Goal: Task Accomplishment & Management: Manage account settings

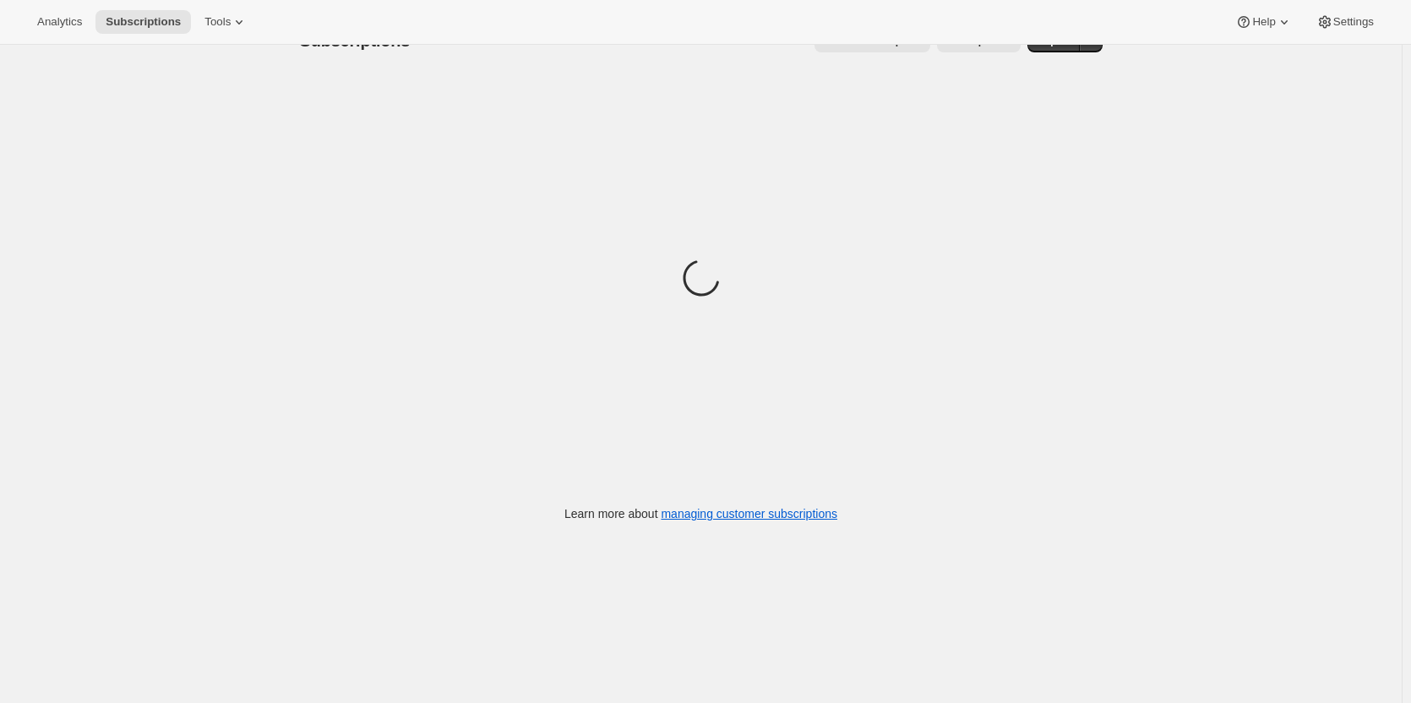
scroll to position [45, 0]
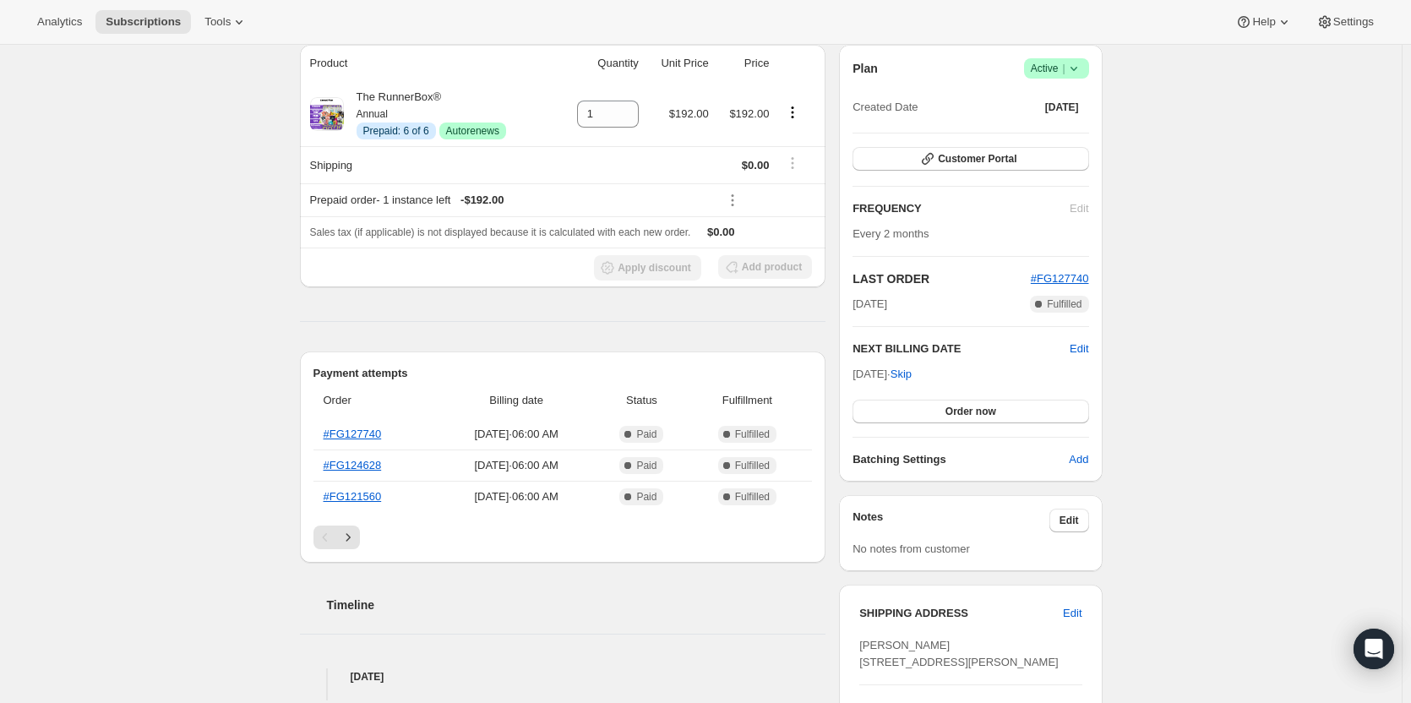
scroll to position [155, 0]
click at [350, 537] on icon "Next" at bounding box center [348, 538] width 4 height 8
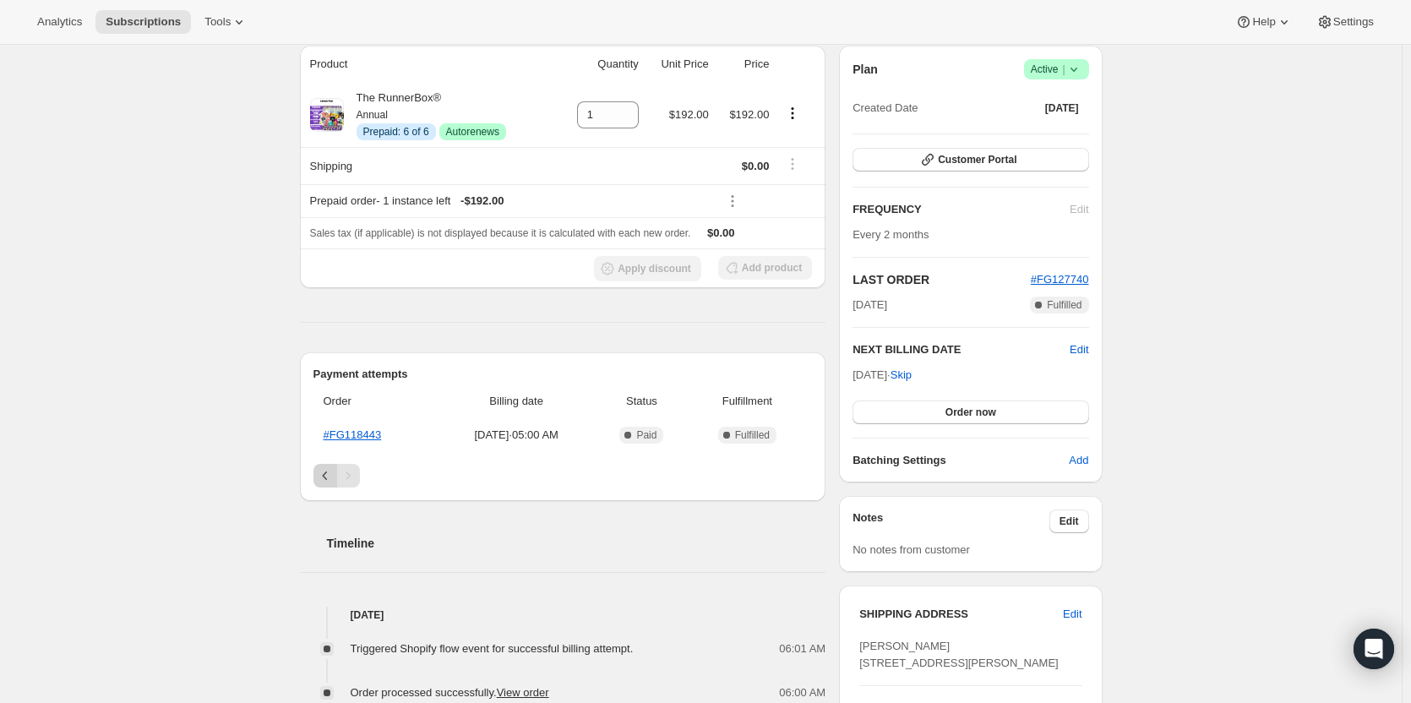
click at [319, 469] on button "Previous" at bounding box center [326, 476] width 24 height 24
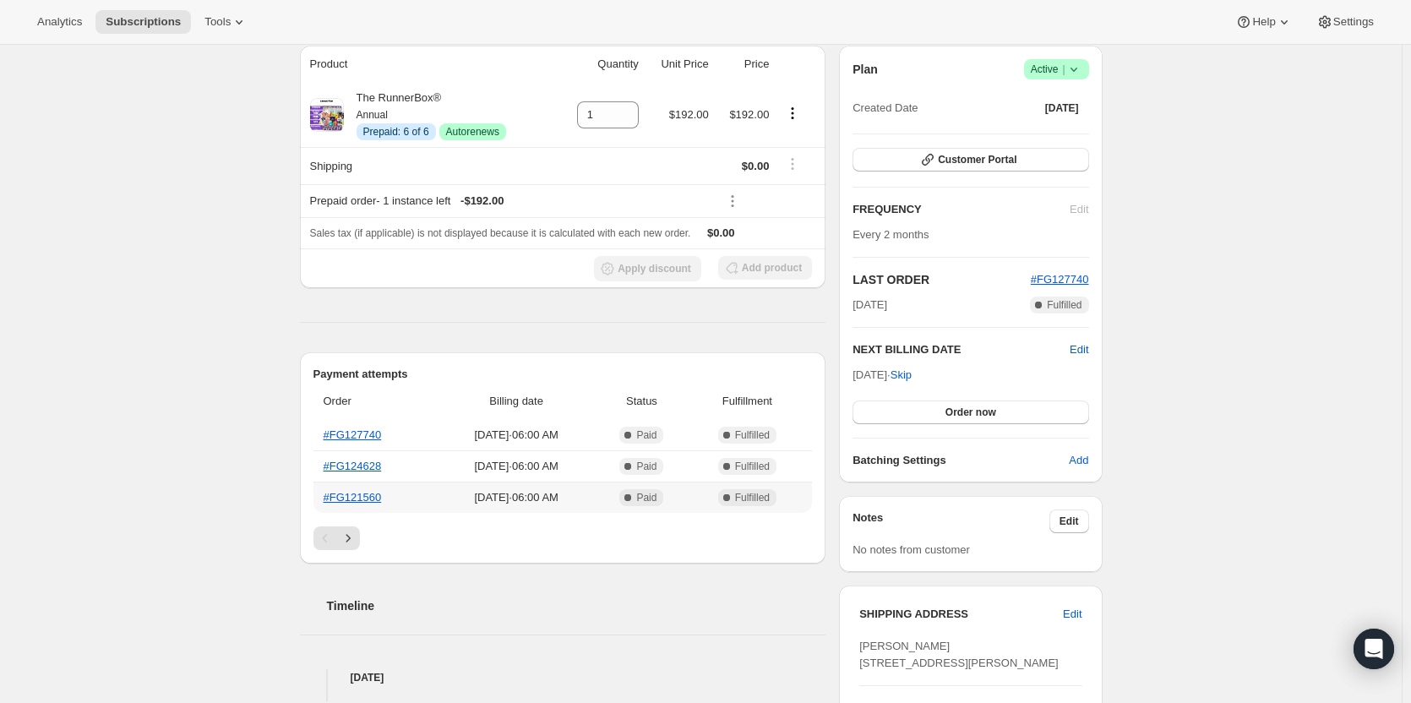
click at [438, 510] on td "[DATE] · 06:00 AM" at bounding box center [516, 497] width 159 height 31
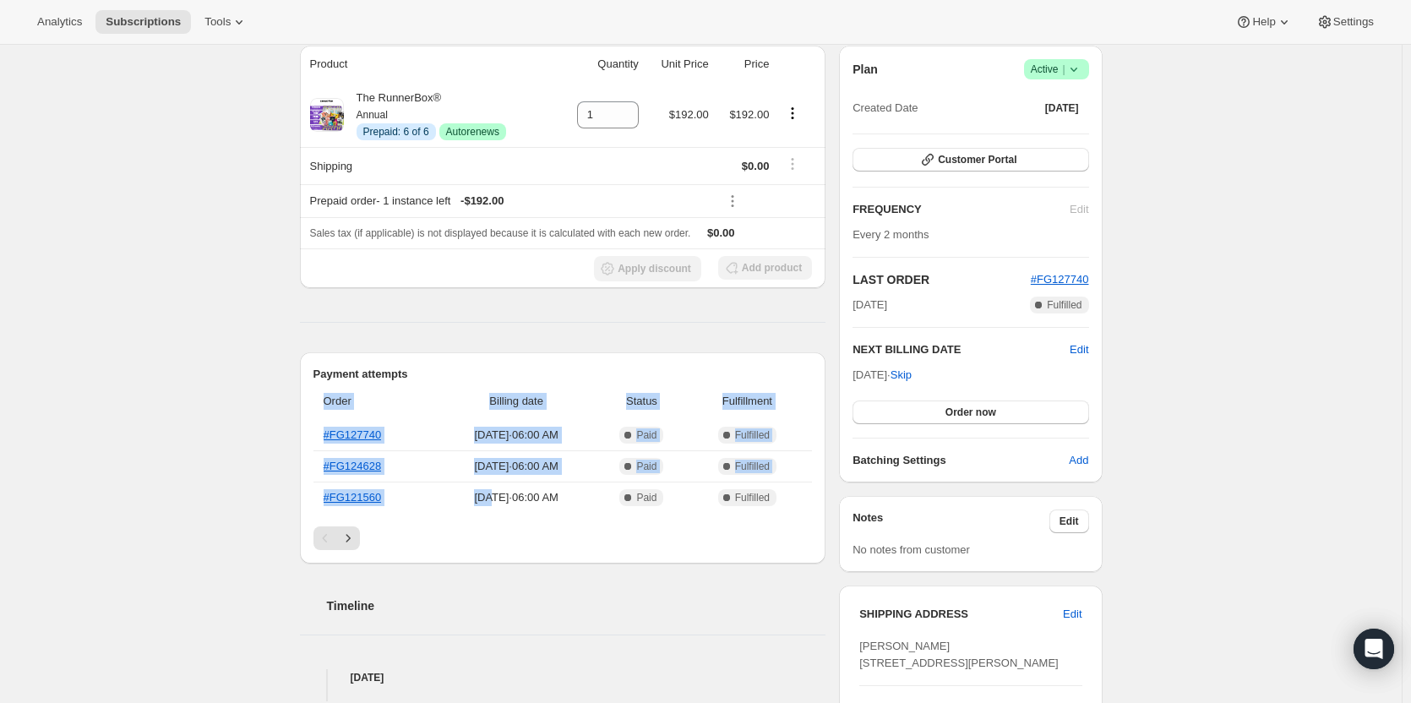
drag, startPoint x: 438, startPoint y: 510, endPoint x: 319, endPoint y: 407, distance: 157.0
click at [319, 407] on table "Order Billing date Status Fulfillment #FG127740 [DATE] · 06:00 AM Complete Paid…" at bounding box center [563, 448] width 499 height 130
click at [319, 407] on th "Order" at bounding box center [375, 401] width 123 height 37
drag, startPoint x: 319, startPoint y: 407, endPoint x: 581, endPoint y: 518, distance: 284.4
click at [581, 518] on div "Order Billing date Status Fulfillment #FG127740 [DATE] · 06:00 AM Complete Paid…" at bounding box center [563, 455] width 499 height 144
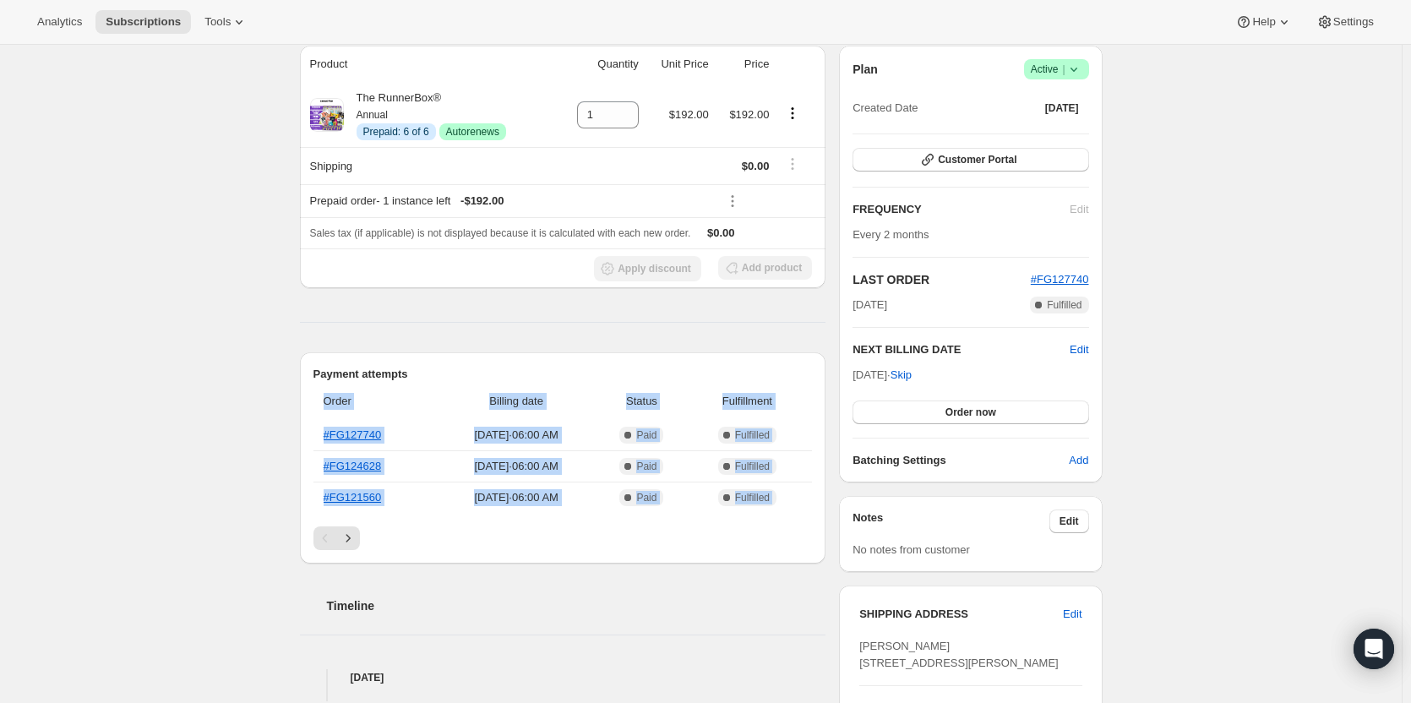
click at [581, 518] on div "Order Billing date Status Fulfillment #FG127740 [DATE] · 06:00 AM Complete Paid…" at bounding box center [563, 455] width 499 height 144
drag, startPoint x: 581, startPoint y: 518, endPoint x: 323, endPoint y: 388, distance: 288.8
click at [323, 388] on div "Order Billing date Status Fulfillment #FG127740 [DATE] · 06:00 AM Complete Paid…" at bounding box center [563, 455] width 499 height 144
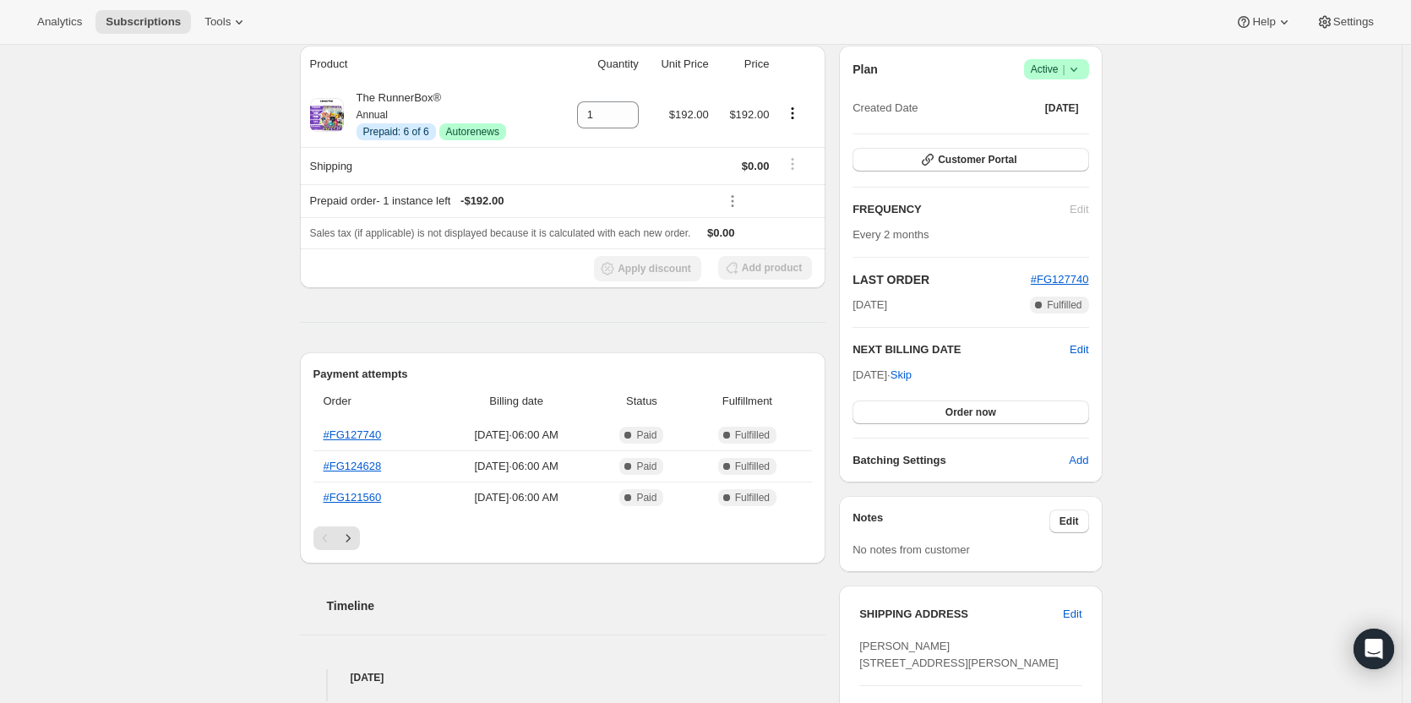
click at [279, 371] on div "Subscription #19212861716. This page is ready Subscription #19212861716 Info Pr…" at bounding box center [701, 676] width 1402 height 1572
click at [364, 533] on div "Pagination" at bounding box center [563, 539] width 499 height 24
click at [357, 535] on icon "Next" at bounding box center [348, 538] width 17 height 17
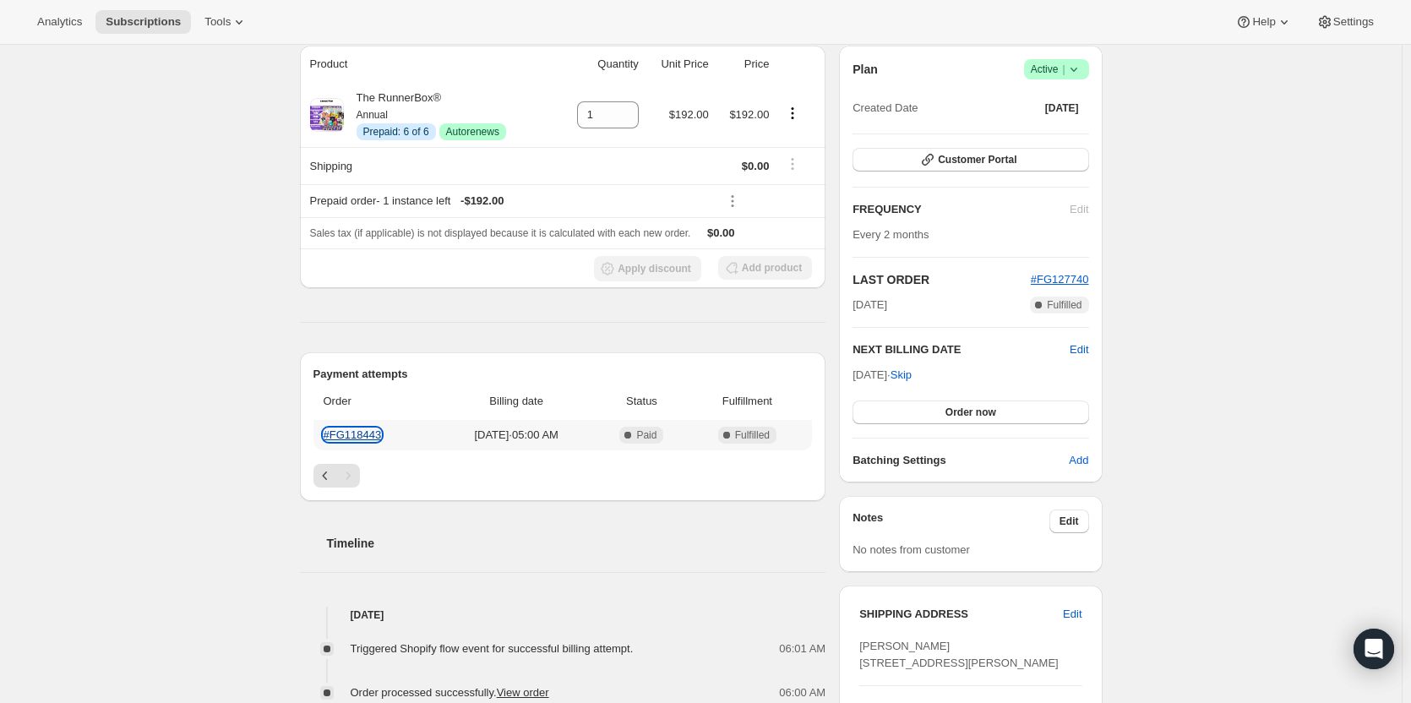
click at [364, 439] on link "#FG118443" at bounding box center [353, 435] width 58 height 13
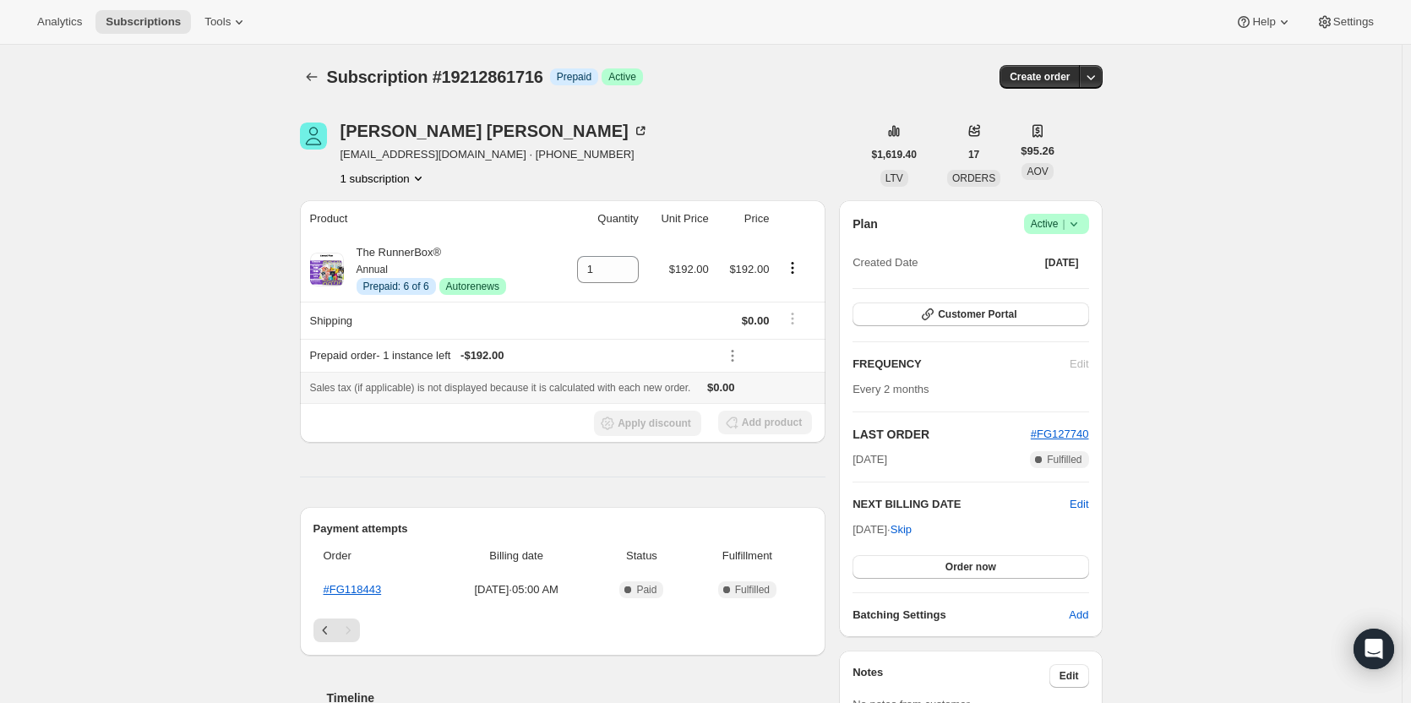
click at [747, 385] on div "Sales tax (if applicable) is not displayed because it is calculated with each n…" at bounding box center [563, 387] width 506 height 17
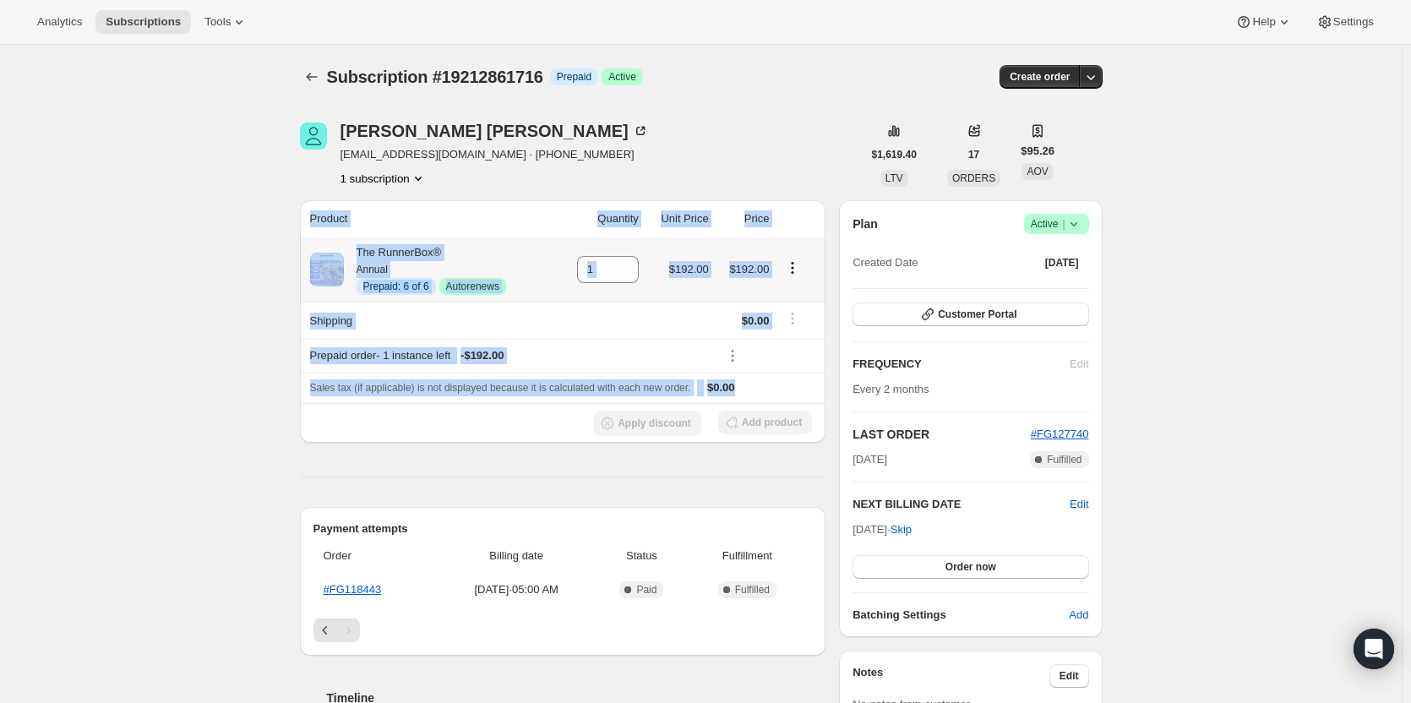
drag, startPoint x: 747, startPoint y: 385, endPoint x: 294, endPoint y: 248, distance: 473.2
click at [491, 330] on th "Shipping" at bounding box center [428, 320] width 257 height 37
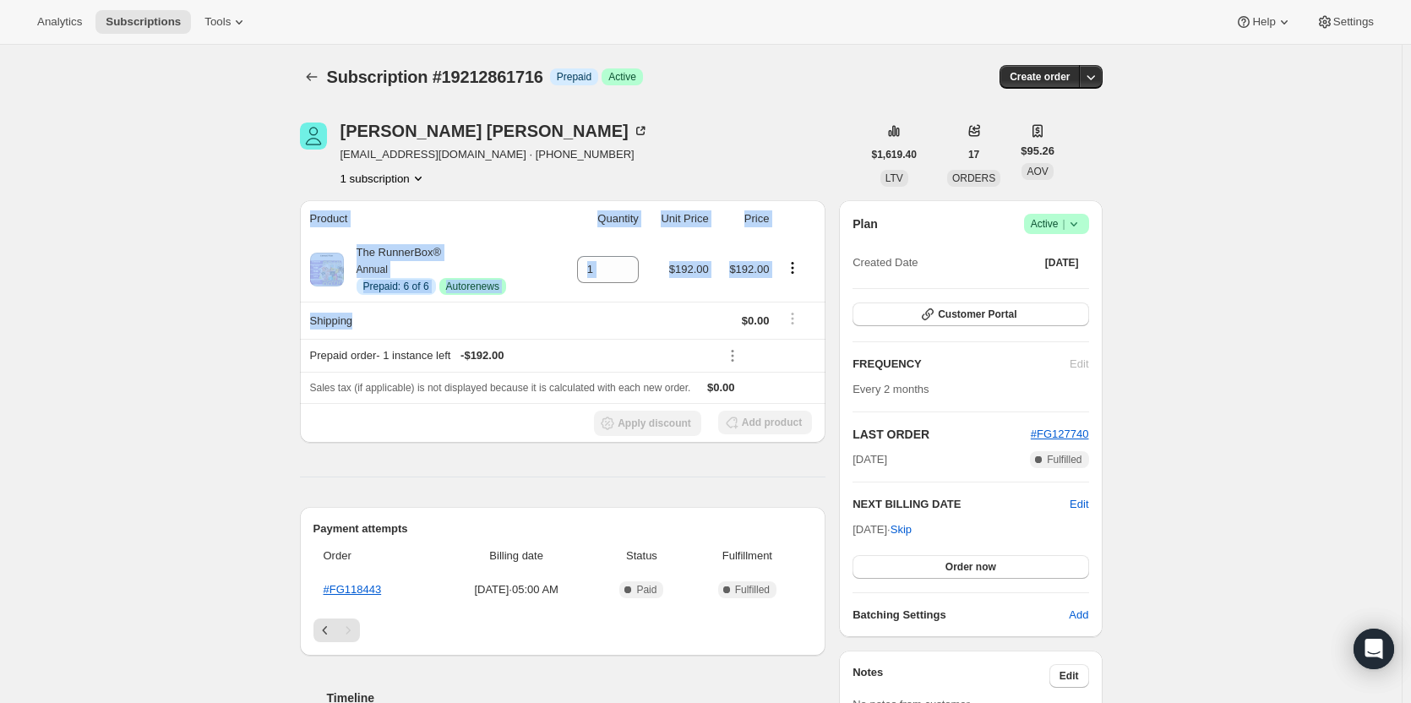
drag, startPoint x: 491, startPoint y: 330, endPoint x: 281, endPoint y: 195, distance: 249.7
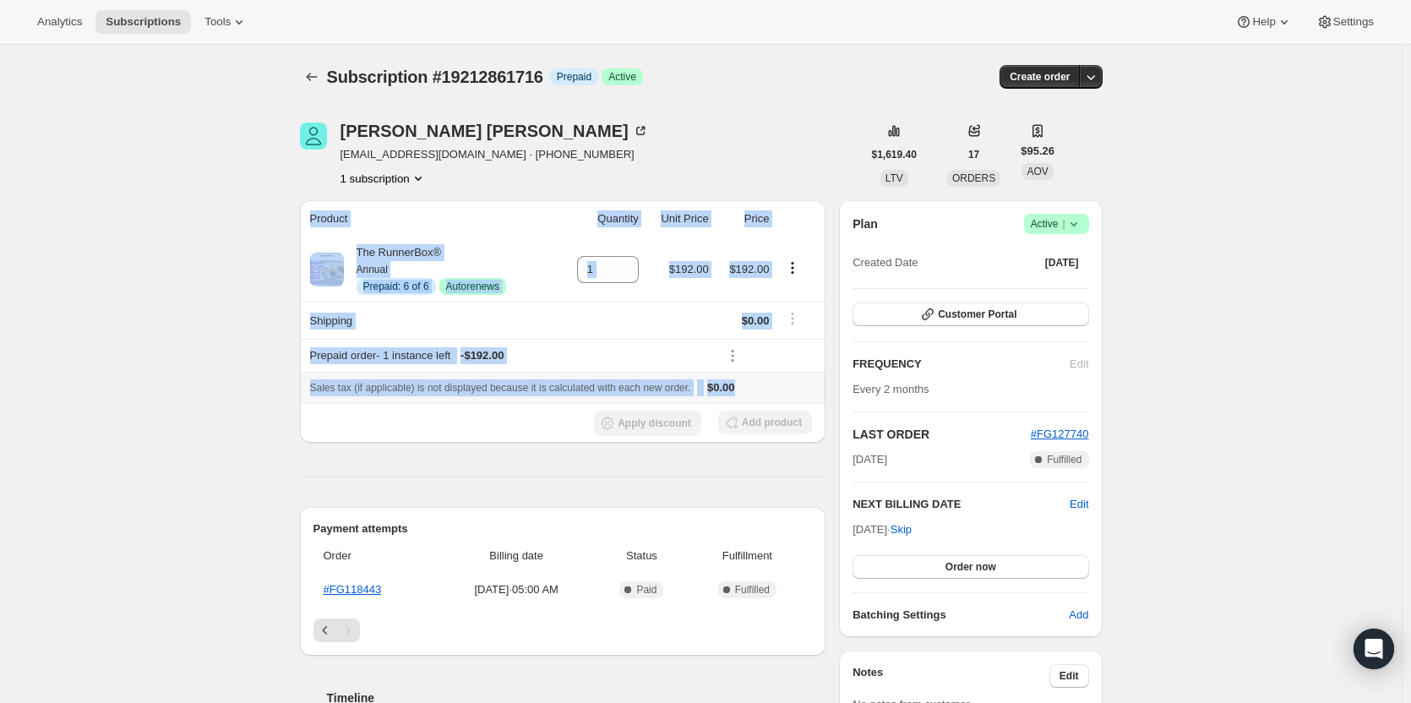
drag, startPoint x: 281, startPoint y: 195, endPoint x: 770, endPoint y: 384, distance: 524.4
click at [770, 384] on div "Sales tax (if applicable) is not displayed because it is calculated with each n…" at bounding box center [563, 387] width 506 height 17
drag, startPoint x: 770, startPoint y: 384, endPoint x: 305, endPoint y: 208, distance: 497.0
click at [305, 208] on table "Product Quantity Unit Price Price The RunnerBox® Annual Info Prepaid: 6 of 6 Su…" at bounding box center [563, 321] width 527 height 243
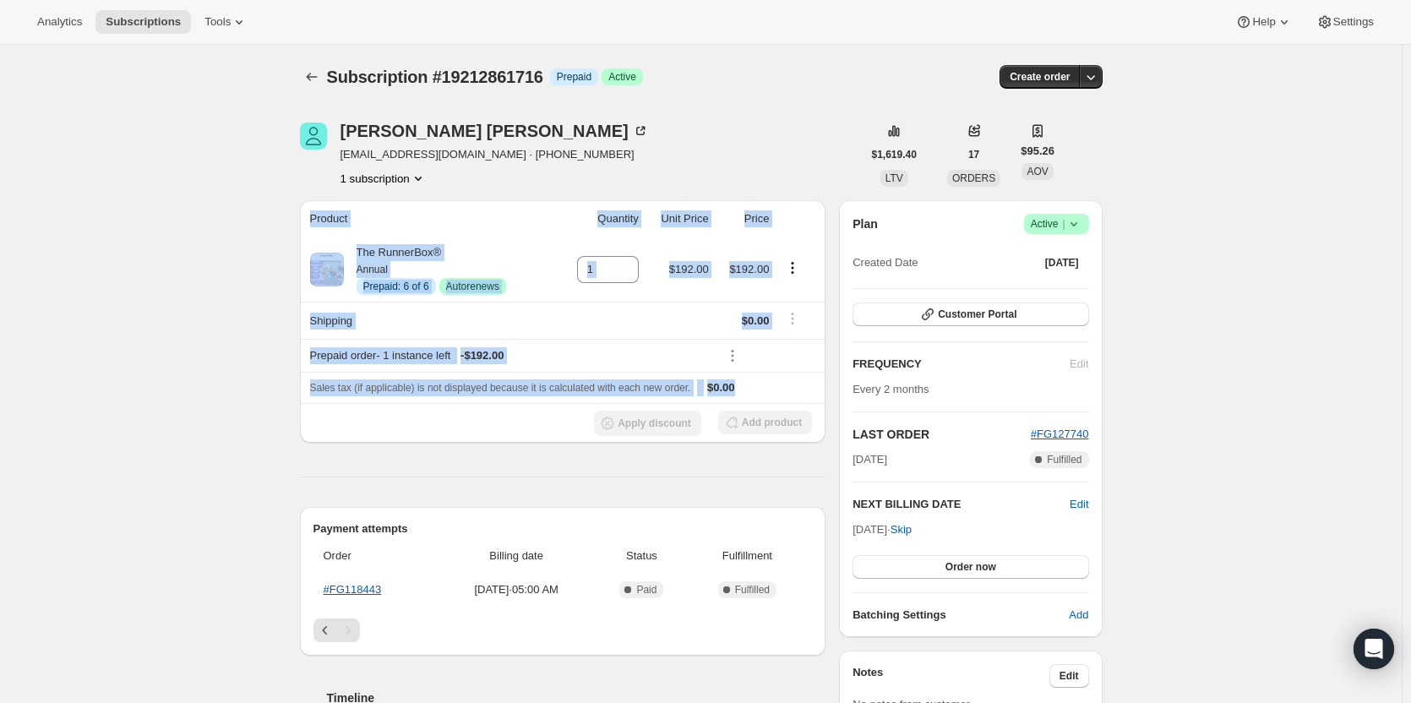
click at [305, 208] on th "Product" at bounding box center [428, 218] width 257 height 37
drag, startPoint x: 305, startPoint y: 208, endPoint x: 764, endPoint y: 390, distance: 493.9
click at [764, 390] on table "Product Quantity Unit Price Price The RunnerBox® Annual Info Prepaid: 6 of 6 Su…" at bounding box center [563, 321] width 527 height 243
click at [764, 390] on div "Sales tax (if applicable) is not displayed because it is calculated with each n…" at bounding box center [563, 387] width 506 height 17
drag, startPoint x: 764, startPoint y: 390, endPoint x: 353, endPoint y: 212, distance: 447.8
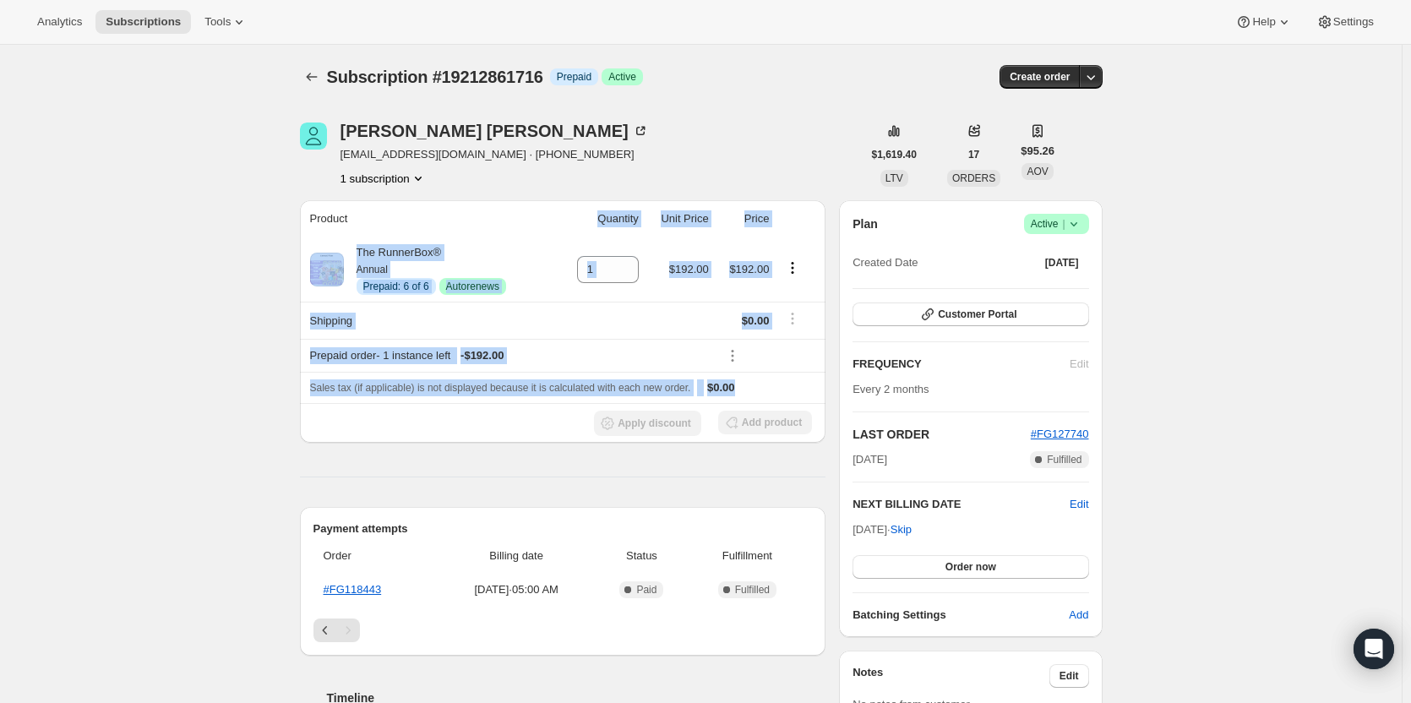
click at [353, 212] on table "Product Quantity Unit Price Price The RunnerBox® Annual Info Prepaid: 6 of 6 Su…" at bounding box center [563, 321] width 527 height 243
click at [353, 212] on th "Product" at bounding box center [428, 218] width 257 height 37
drag, startPoint x: 297, startPoint y: 194, endPoint x: 801, endPoint y: 498, distance: 588.0
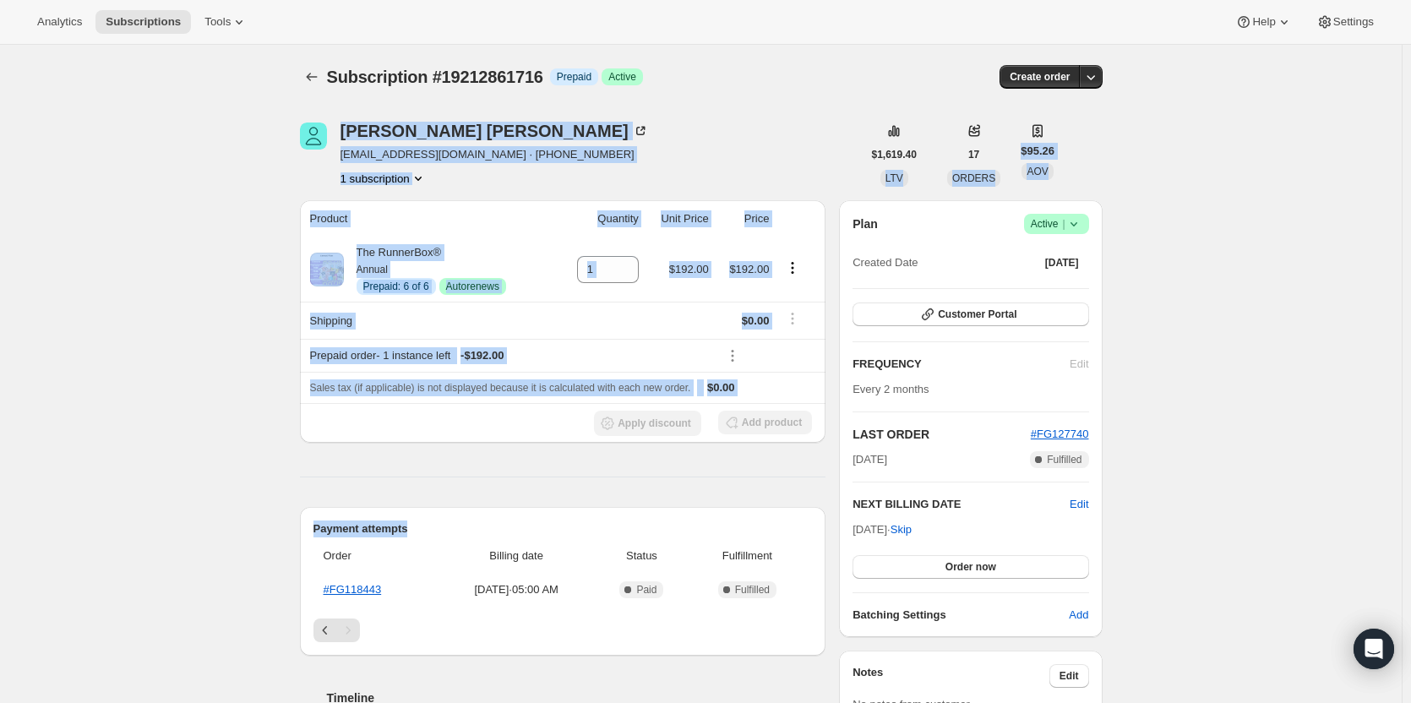
drag, startPoint x: 801, startPoint y: 498, endPoint x: 293, endPoint y: 183, distance: 597.4
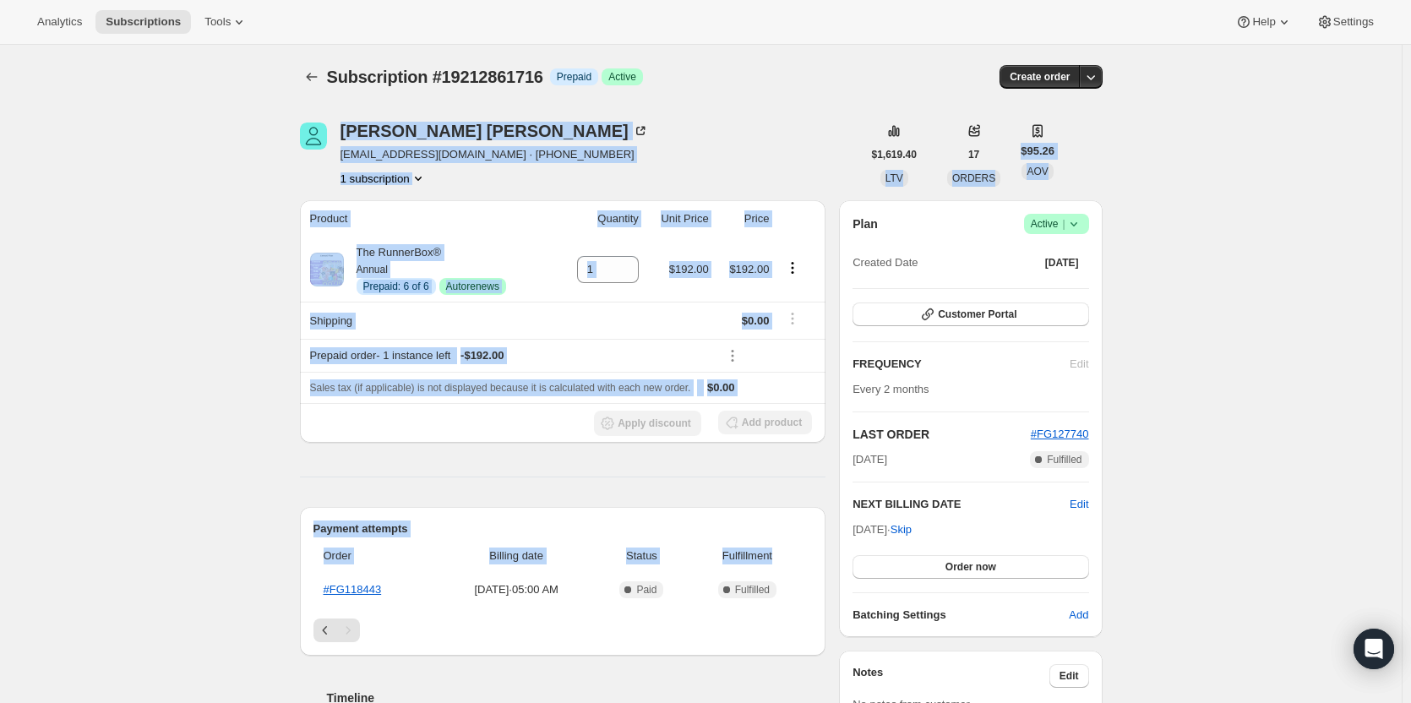
drag, startPoint x: 293, startPoint y: 183, endPoint x: 754, endPoint y: 563, distance: 596.8
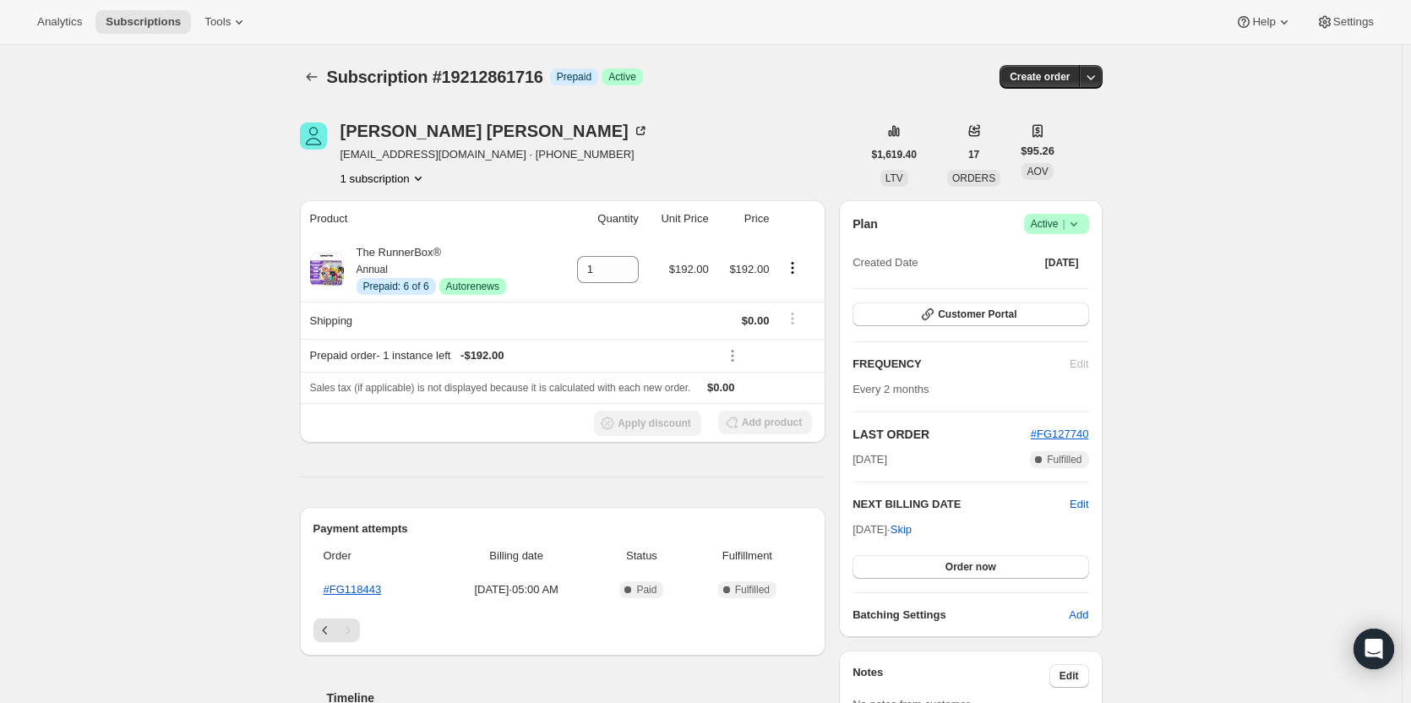
click at [789, 609] on div "Order Billing date Status Fulfillment #FG118443 [DATE] · 05:00 AM Complete Paid…" at bounding box center [563, 578] width 499 height 81
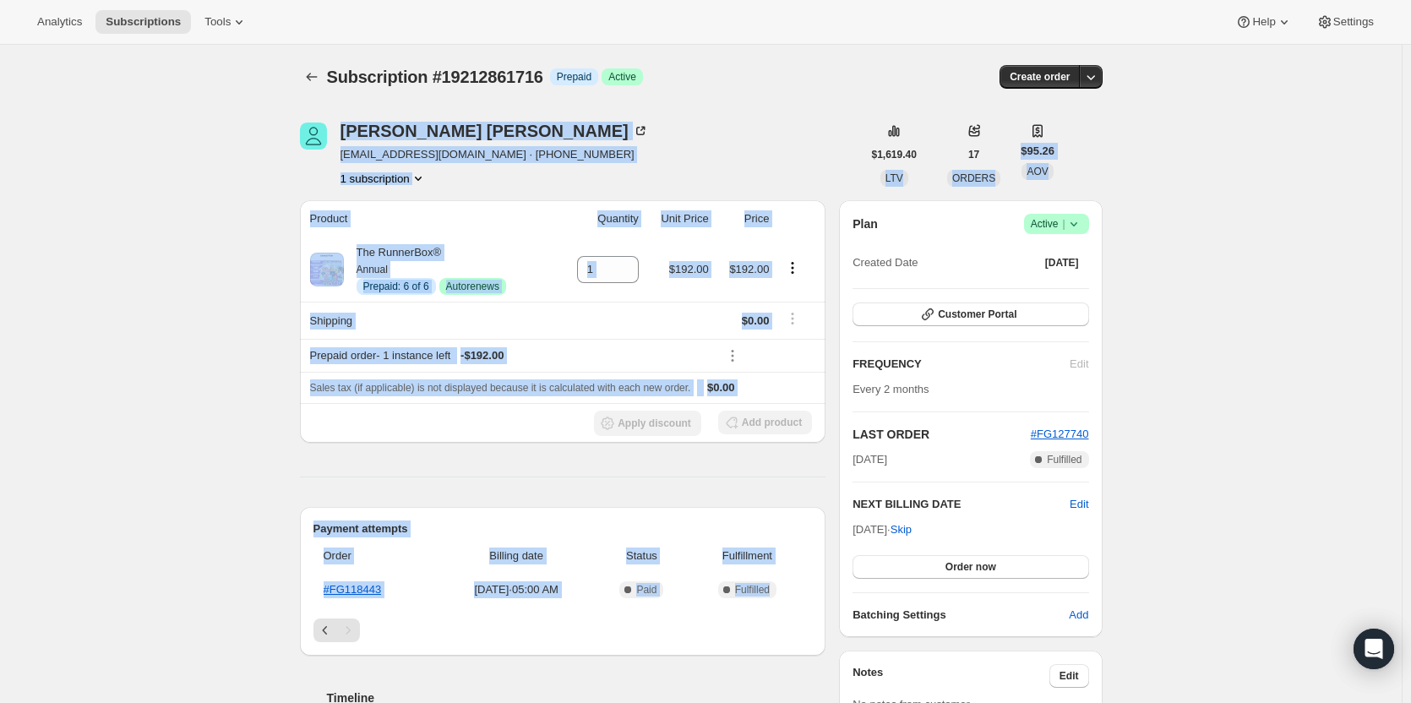
drag, startPoint x: 789, startPoint y: 609, endPoint x: 292, endPoint y: 185, distance: 652.2
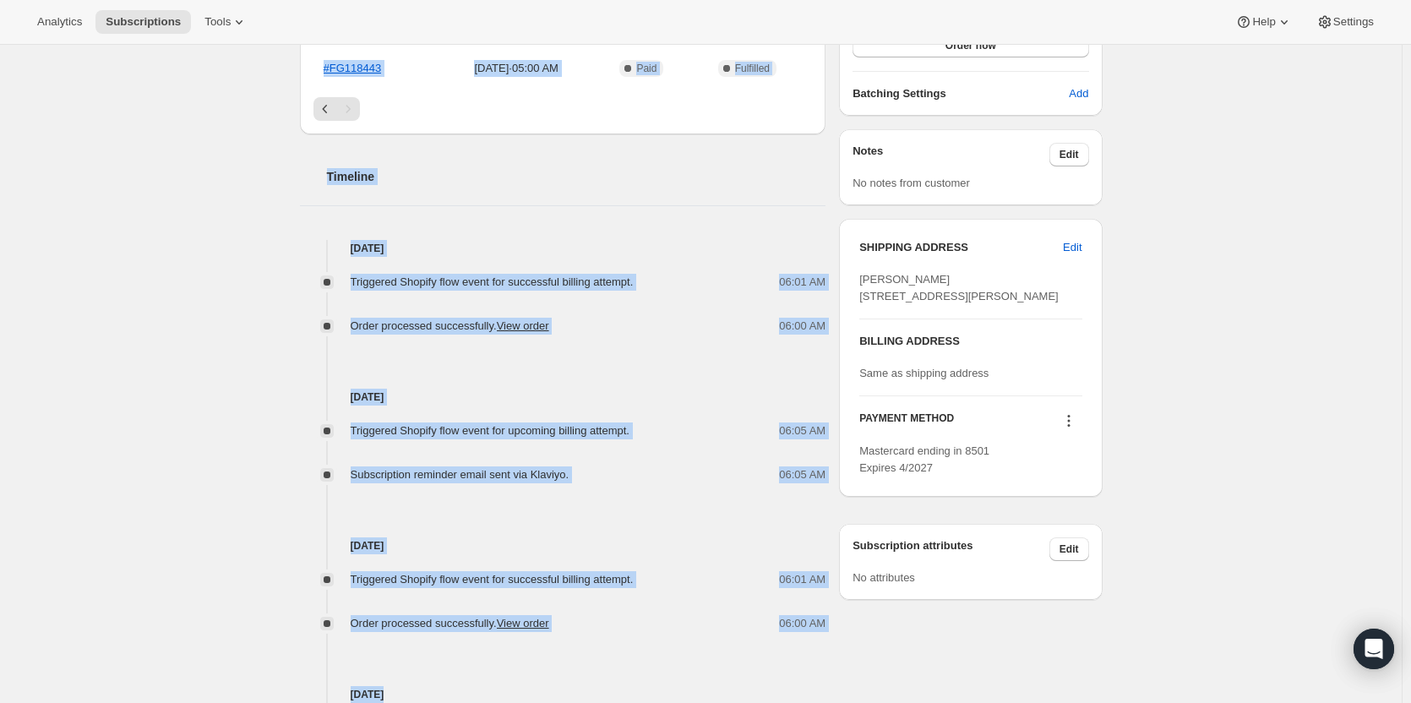
scroll to position [535, 0]
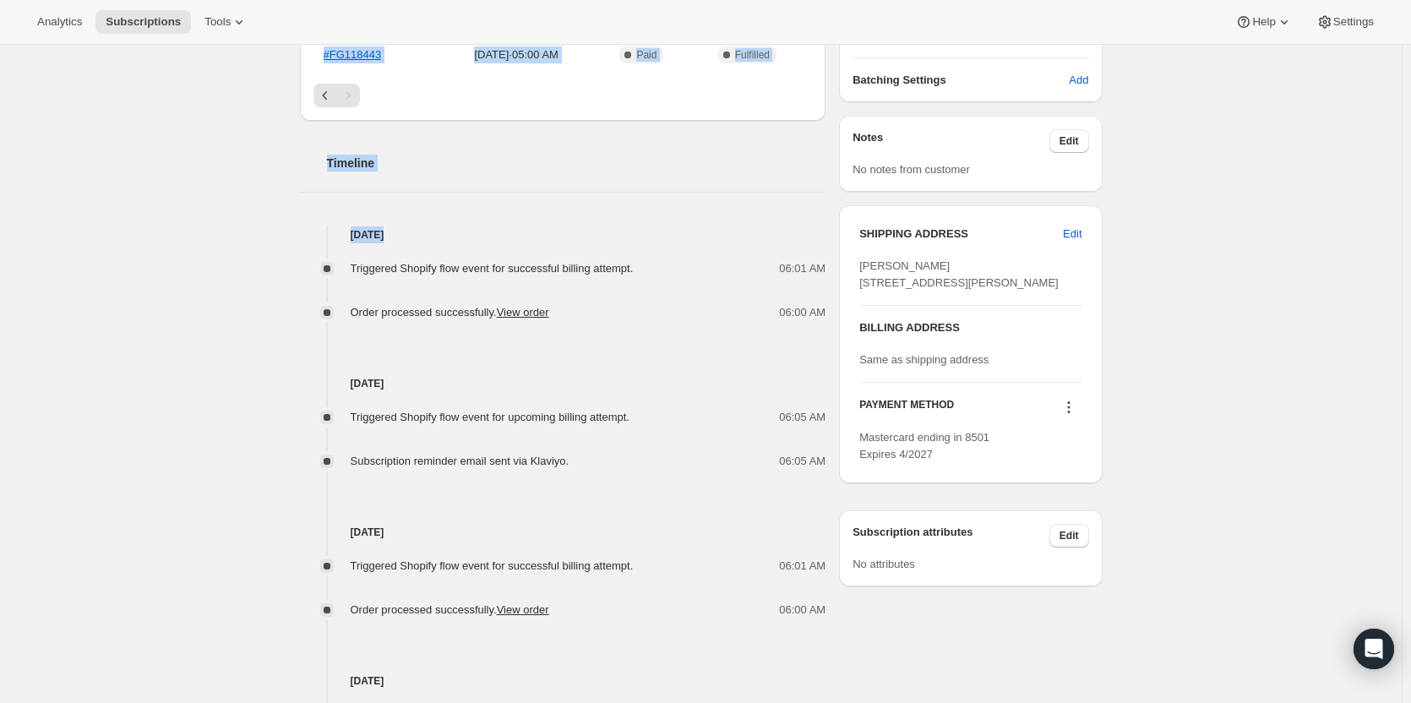
drag, startPoint x: 292, startPoint y: 185, endPoint x: 467, endPoint y: 224, distance: 178.4
click at [467, 224] on div "[PERSON_NAME] [EMAIL_ADDRESS][DOMAIN_NAME] · [PHONE_NUMBER] 1 subscription $1,6…" at bounding box center [695, 265] width 816 height 1408
click at [467, 224] on div "Timeline [DATE] Triggered Shopify flow event for successful billing attempt. 06…" at bounding box center [563, 545] width 527 height 848
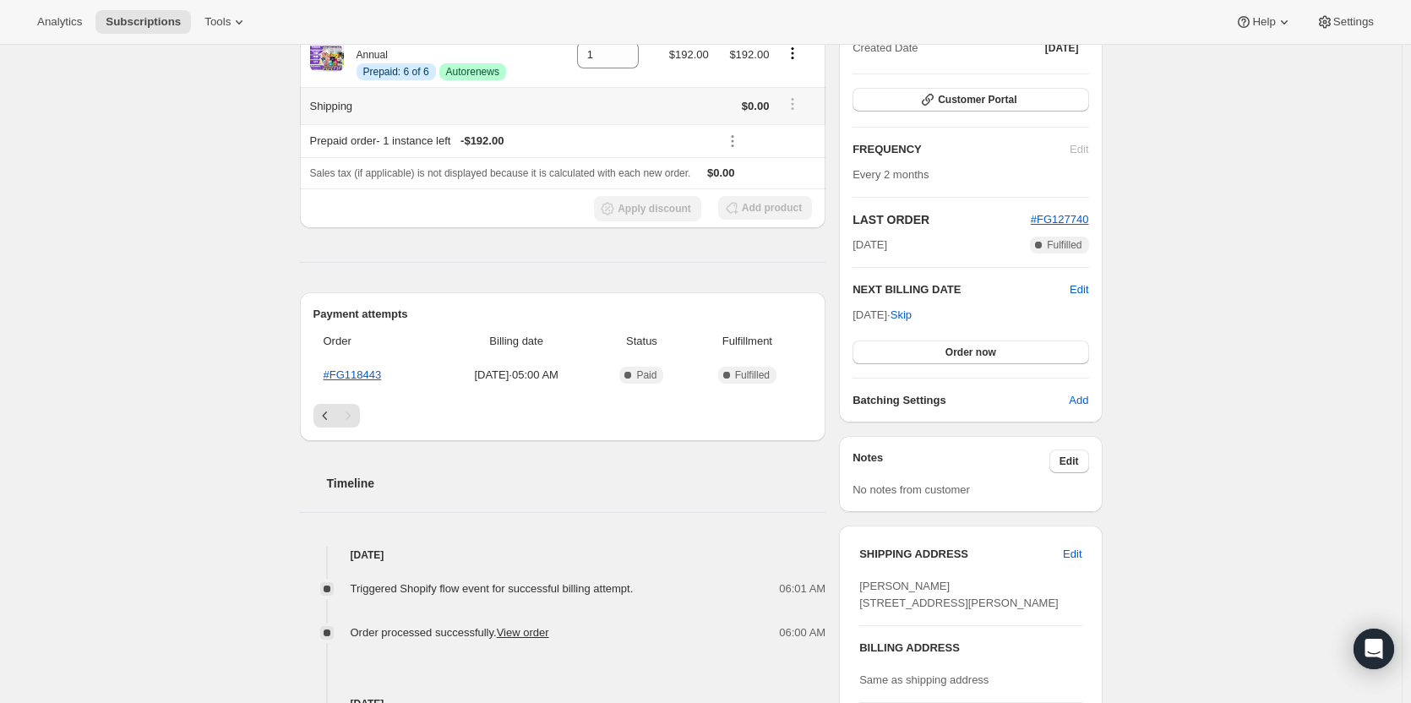
scroll to position [217, 0]
click at [334, 411] on icon "Previous" at bounding box center [325, 413] width 17 height 17
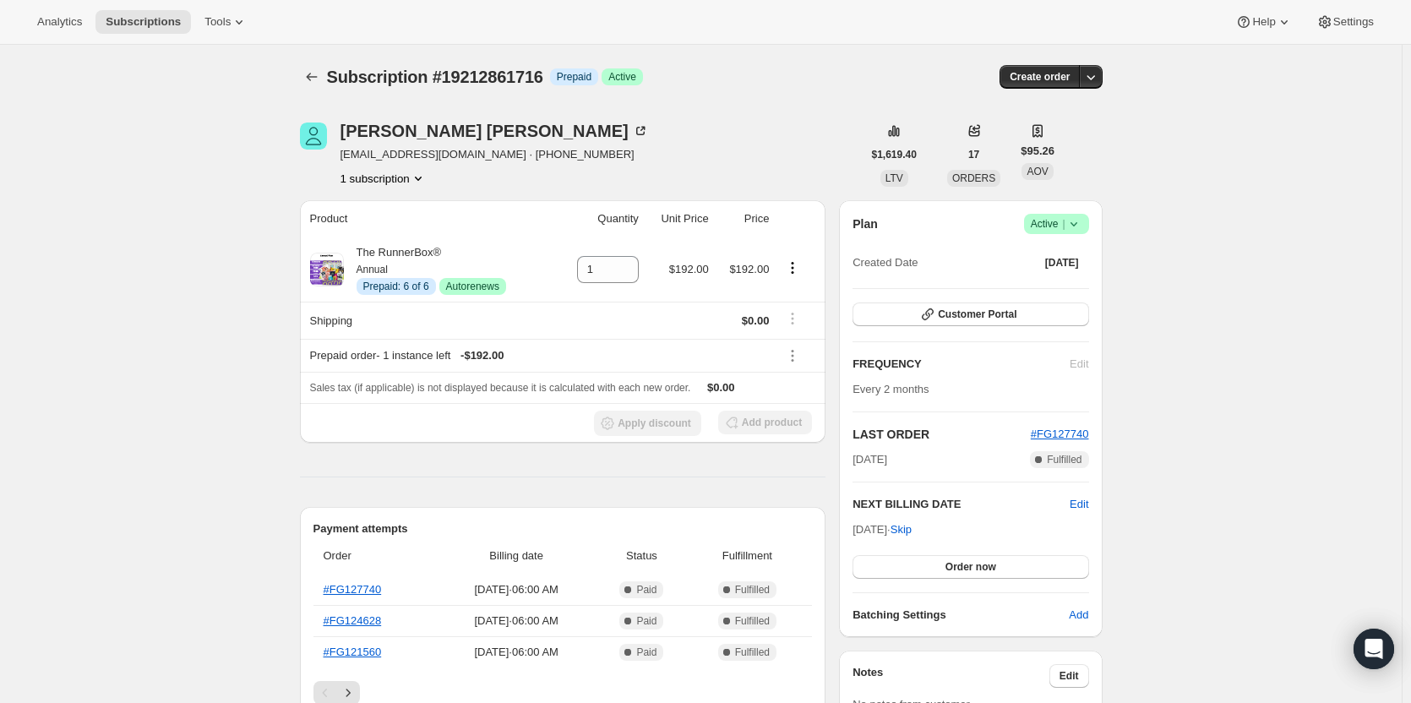
click at [1071, 226] on icon at bounding box center [1074, 224] width 17 height 17
click at [1056, 281] on span "Cancel subscription" at bounding box center [1062, 286] width 96 height 13
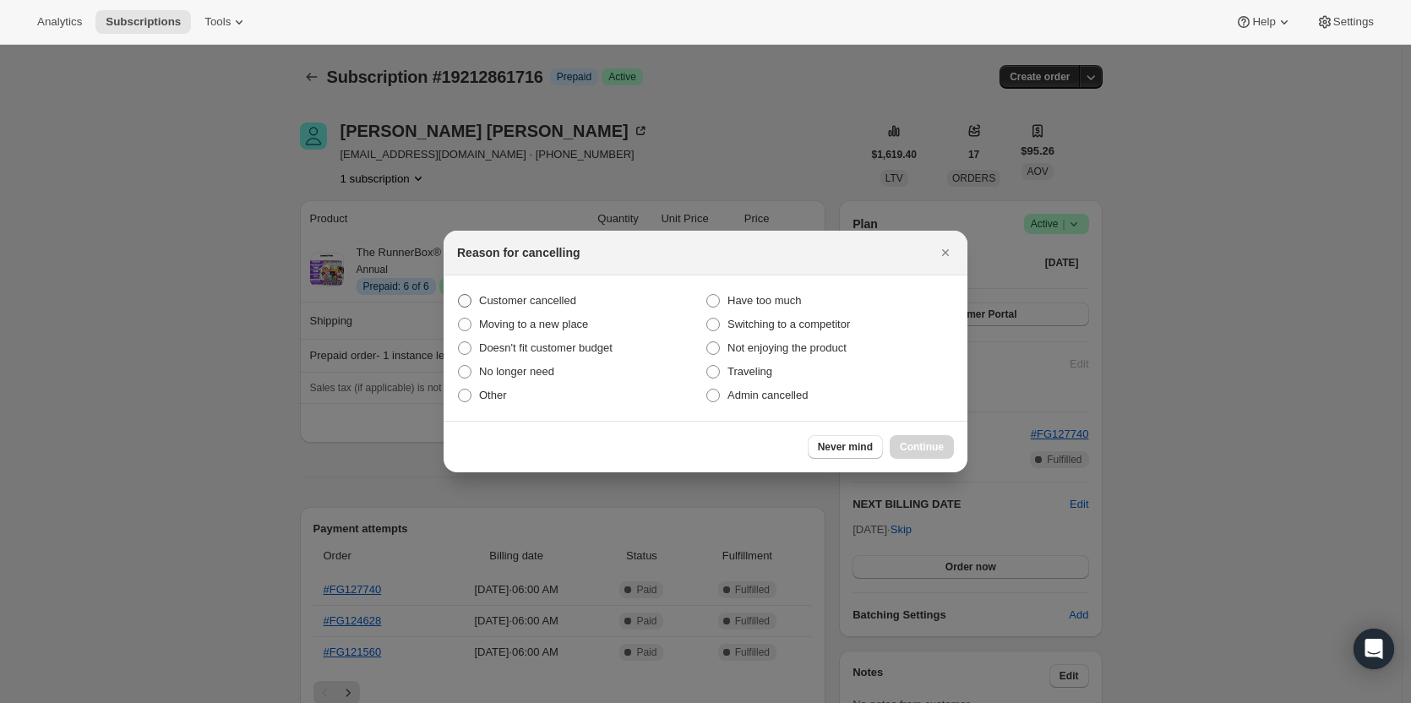
click at [549, 300] on span "Customer cancelled" at bounding box center [527, 300] width 97 height 13
click at [459, 295] on input "Customer cancelled" at bounding box center [458, 294] width 1 height 1
radio input "true"
click at [936, 448] on span "Continue" at bounding box center [922, 447] width 44 height 14
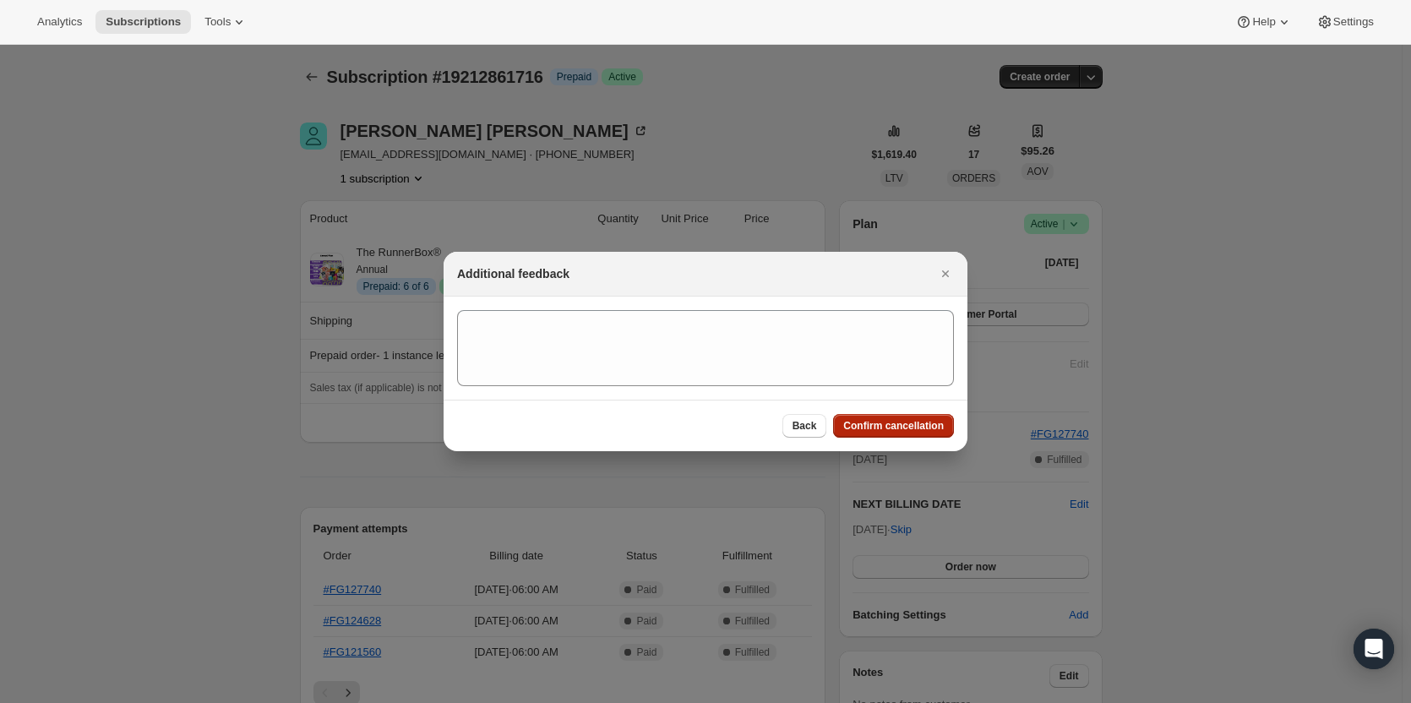
click at [889, 430] on span "Confirm cancellation" at bounding box center [893, 426] width 101 height 14
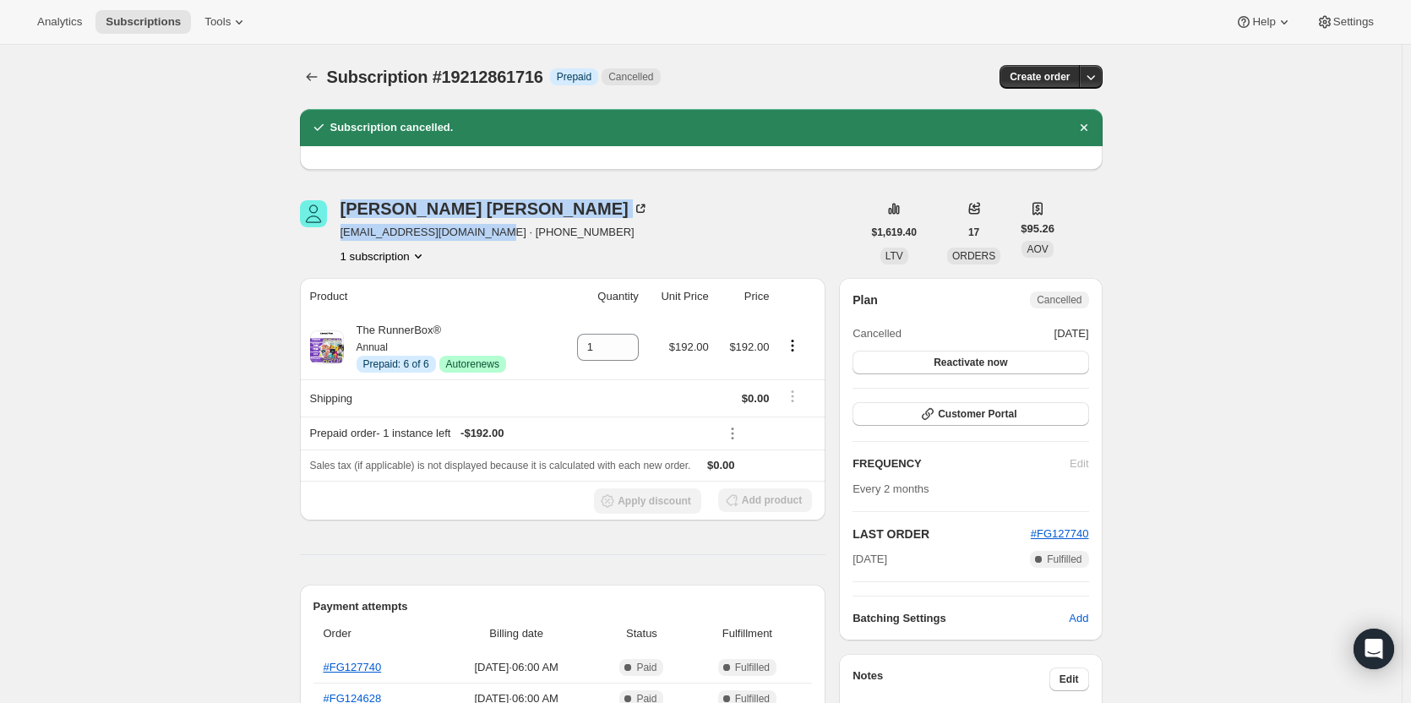
drag, startPoint x: 486, startPoint y: 237, endPoint x: 334, endPoint y: 237, distance: 152.1
click at [334, 237] on div "Christine Shuttleworth cshuttleworth03@gmail.com · +15857054303 1 subscription" at bounding box center [581, 232] width 562 height 64
drag, startPoint x: 334, startPoint y: 237, endPoint x: 444, endPoint y: 243, distance: 110.0
click at [444, 243] on div "Christine Shuttleworth cshuttleworth03@gmail.com · +15857054303 1 subscription" at bounding box center [581, 232] width 562 height 64
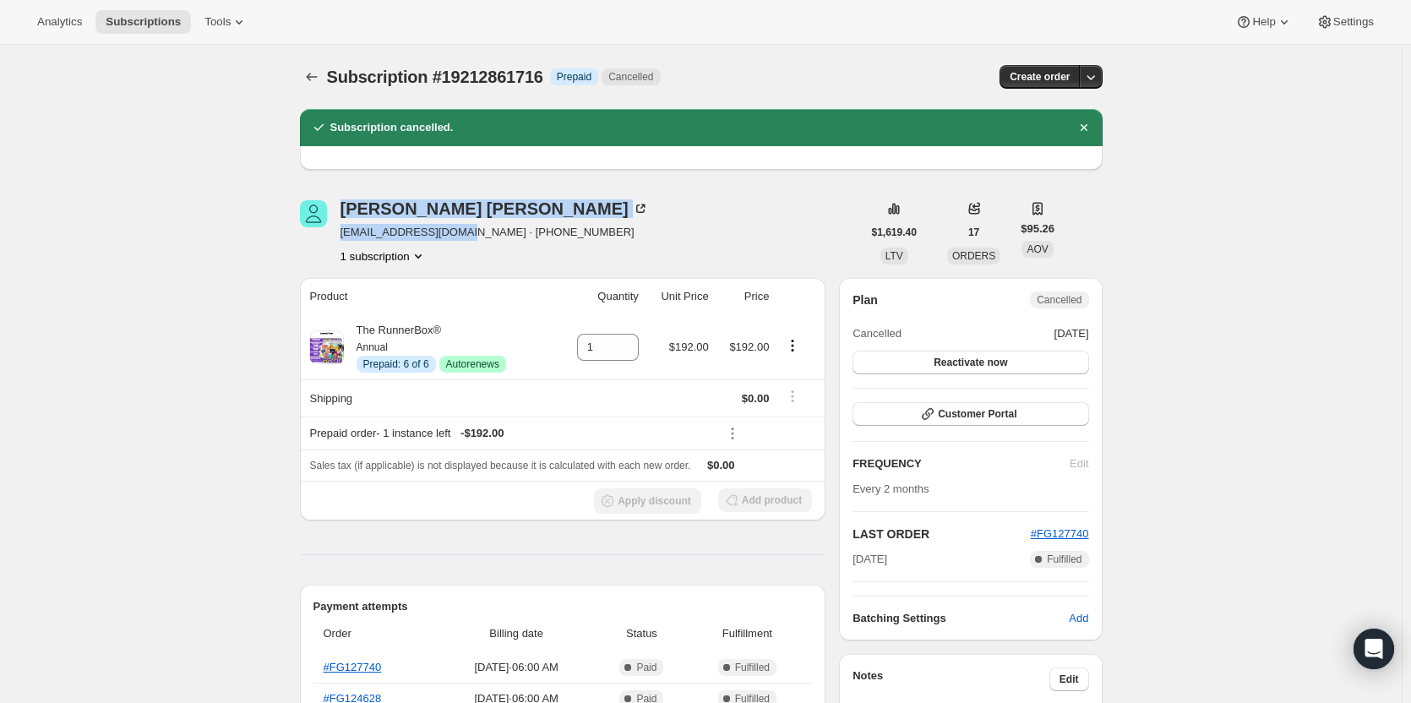
click at [444, 243] on div "Christine Shuttleworth cshuttleworth03@gmail.com · +15857054303 1 subscription" at bounding box center [495, 232] width 308 height 64
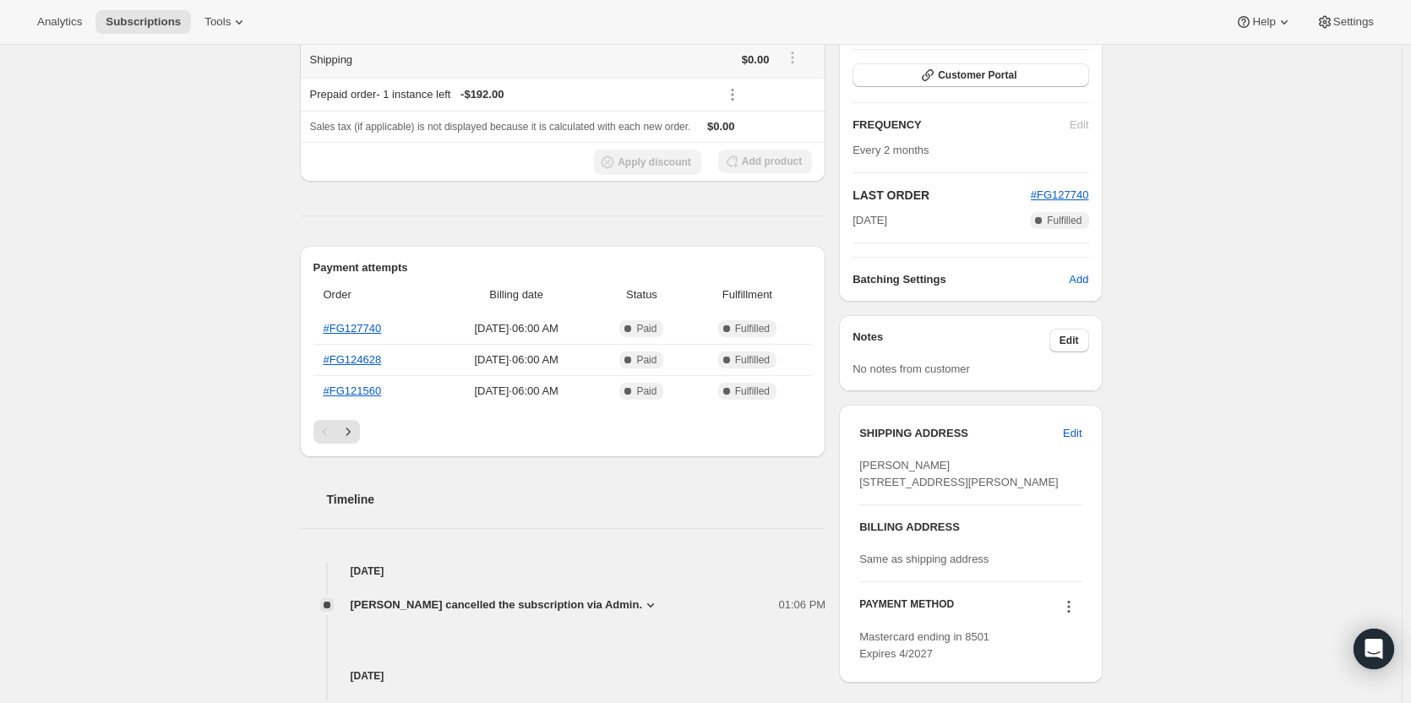
scroll to position [345, 0]
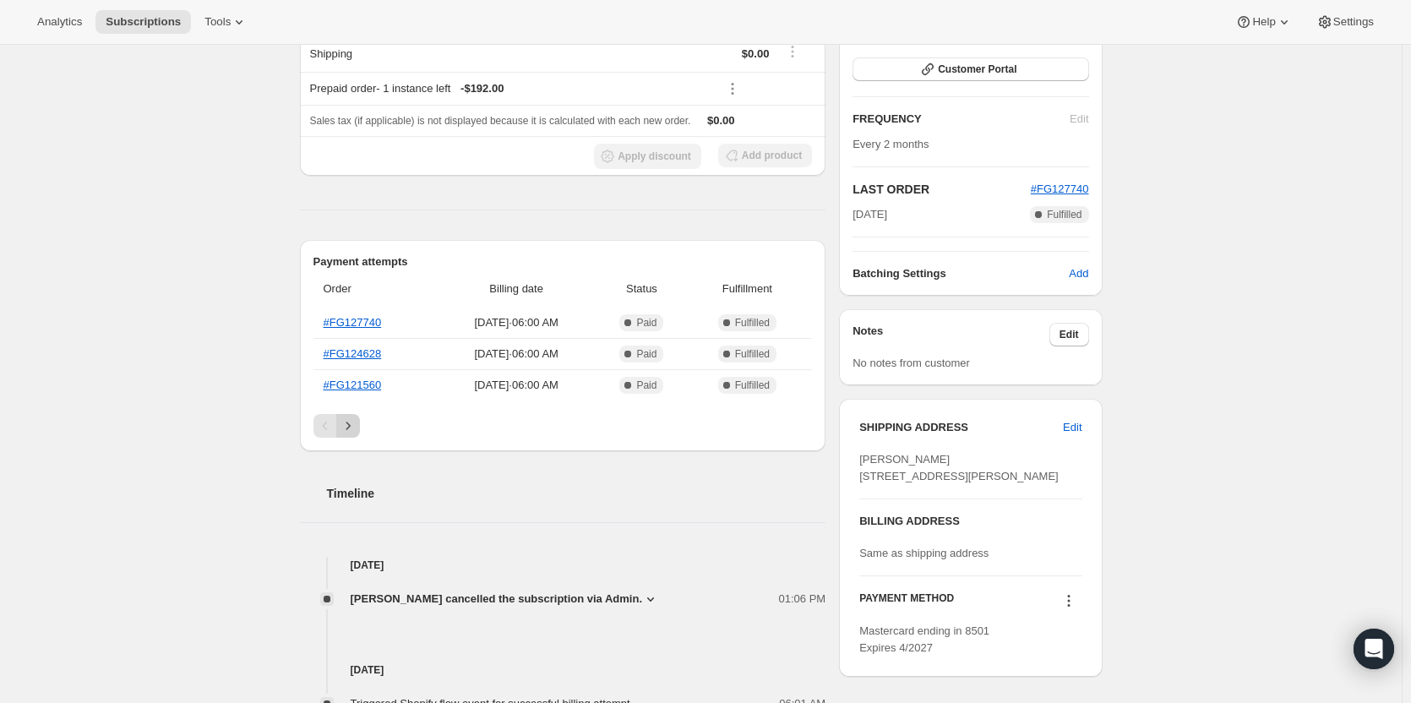
click at [360, 423] on button "Next" at bounding box center [348, 426] width 24 height 24
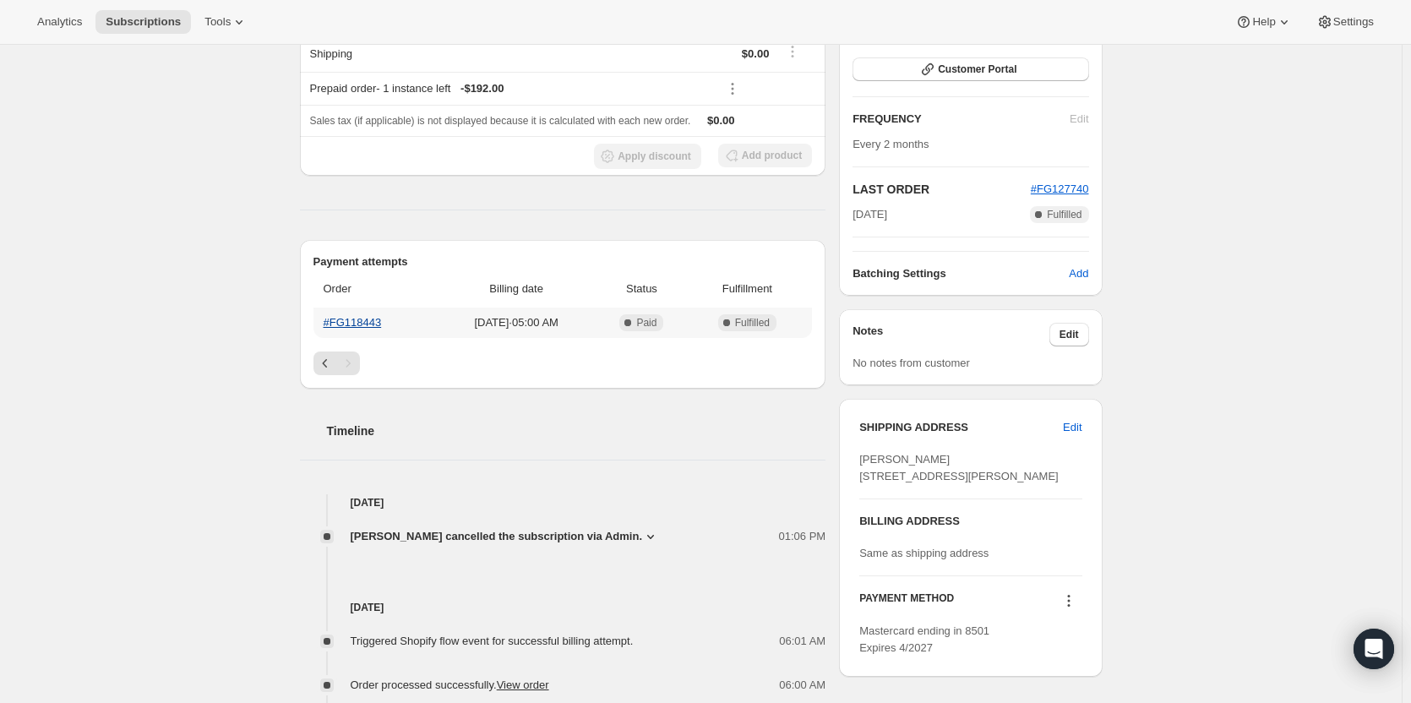
scroll to position [0, 0]
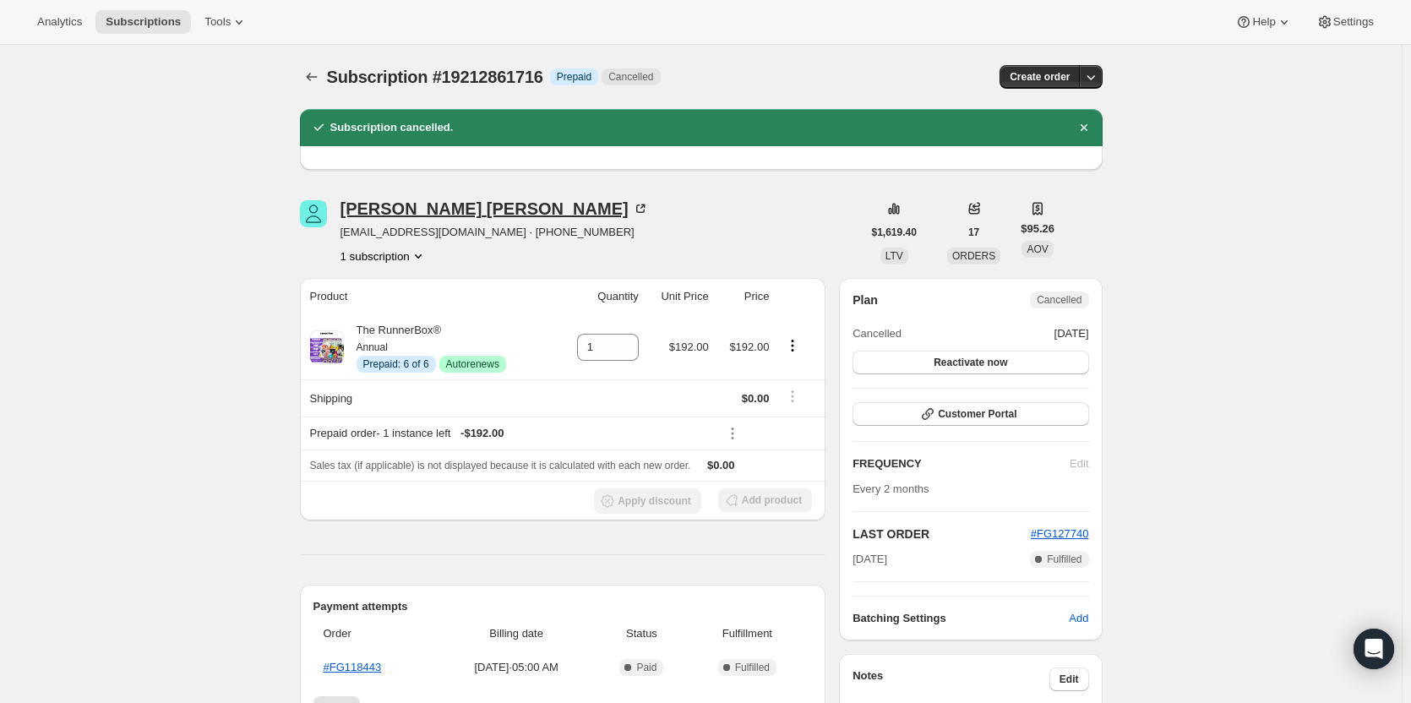
click at [410, 208] on div "Christine Shuttleworth" at bounding box center [495, 208] width 308 height 17
drag, startPoint x: 482, startPoint y: 232, endPoint x: 329, endPoint y: 222, distance: 153.3
click at [329, 222] on div "Christine Shuttleworth cshuttleworth03@gmail.com · +15857054303 1 subscription" at bounding box center [581, 232] width 562 height 64
click at [341, 239] on div "Christine Shuttleworth cshuttleworth03@gmail.com · +15857054303 1 subscription" at bounding box center [581, 232] width 562 height 64
drag, startPoint x: 341, startPoint y: 239, endPoint x: 485, endPoint y: 237, distance: 143.7
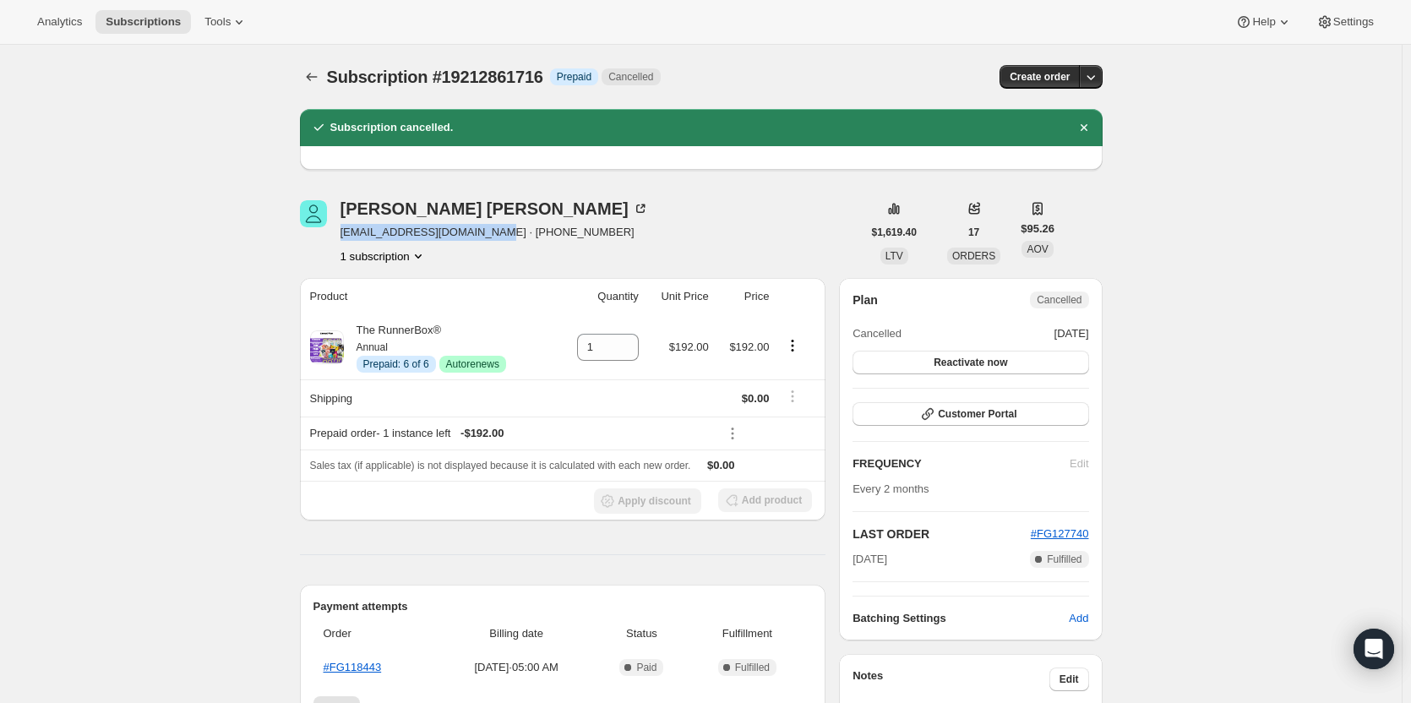
click at [485, 237] on div "Christine Shuttleworth cshuttleworth03@gmail.com · +15857054303 1 subscription" at bounding box center [581, 232] width 562 height 64
